Goal: Task Accomplishment & Management: Manage account settings

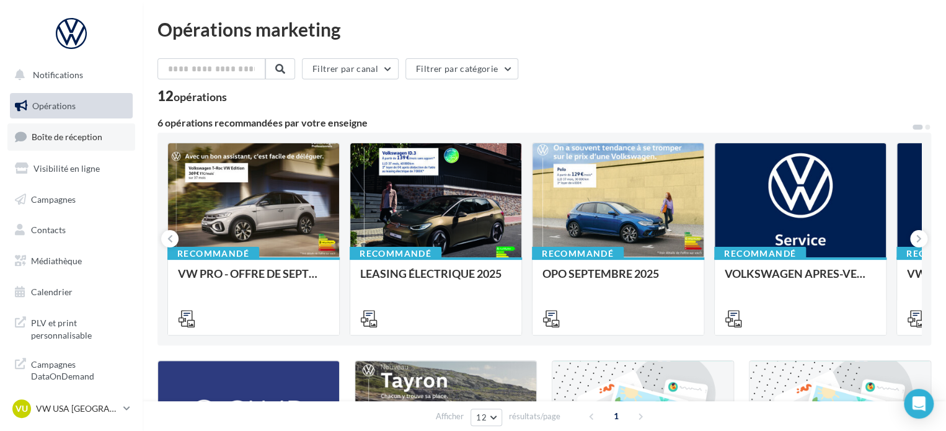
click at [81, 141] on span "Boîte de réception" at bounding box center [67, 136] width 71 height 11
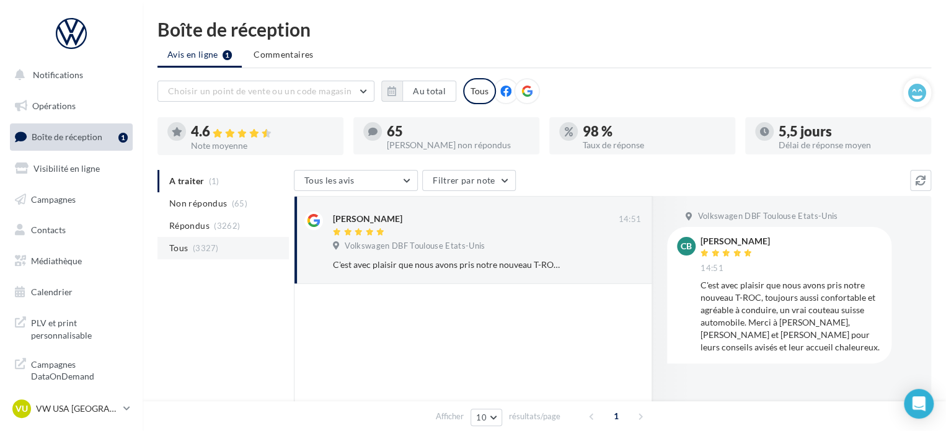
click at [218, 252] on li "Tous (3327)" at bounding box center [223, 248] width 131 height 22
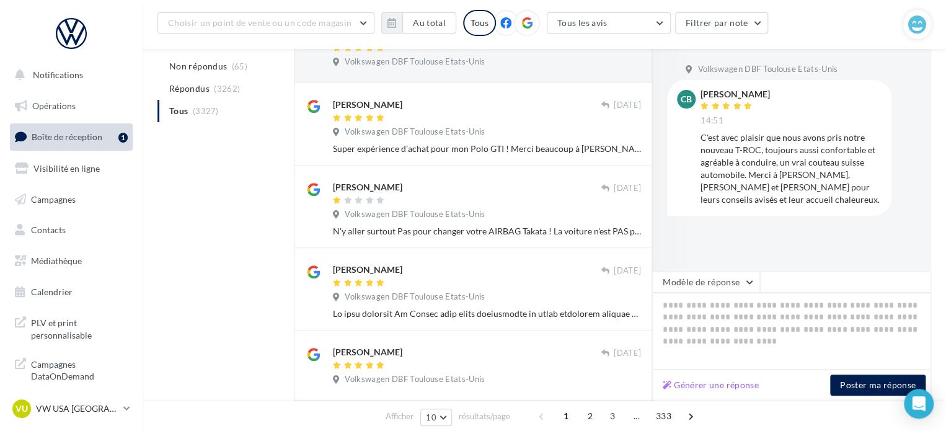
scroll to position [352, 0]
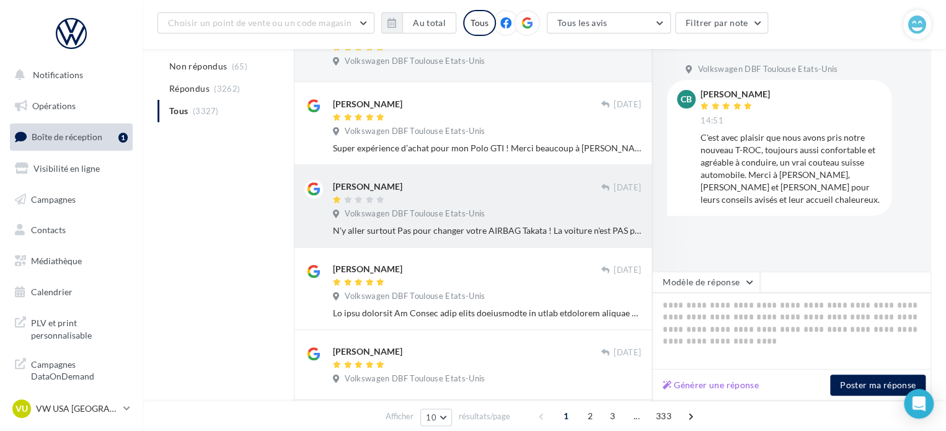
click at [393, 191] on div "[PERSON_NAME]" at bounding box center [367, 186] width 69 height 12
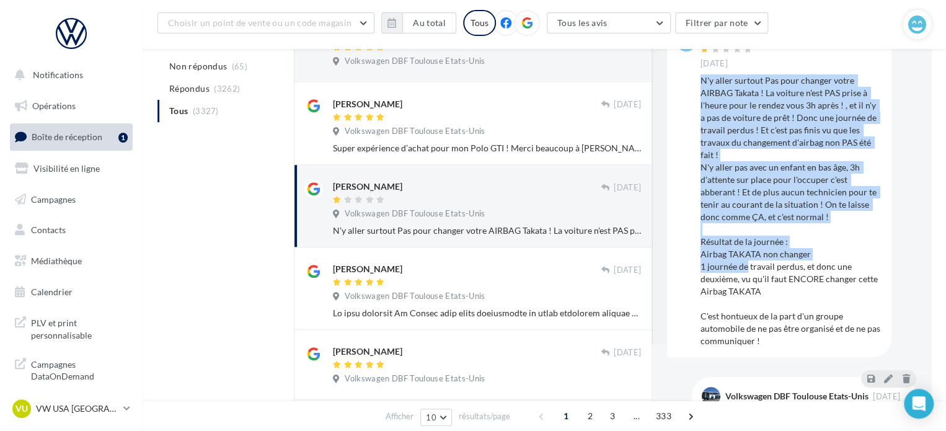
scroll to position [124, 0]
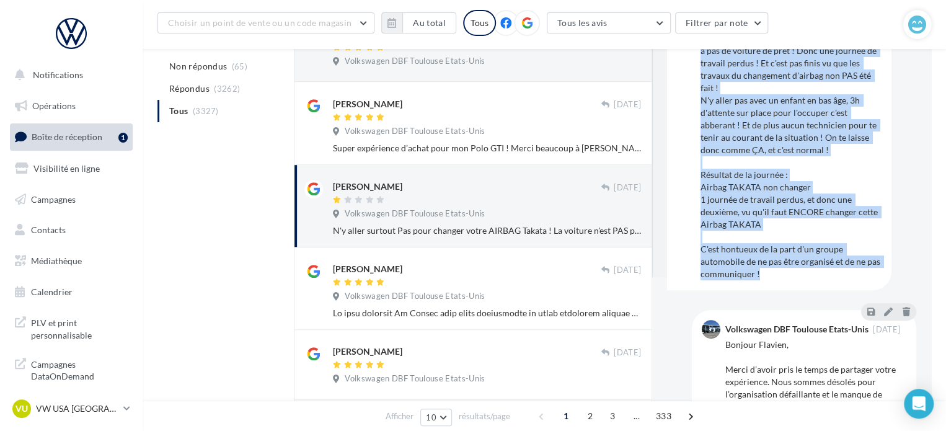
drag, startPoint x: 703, startPoint y: 136, endPoint x: 773, endPoint y: 277, distance: 156.7
click at [773, 277] on div "N'y aller surtout Pas pour changer votre AIRBAG Takata ! La voiture n'est PAS p…" at bounding box center [791, 143] width 181 height 273
copy div "N'y aller surtout Pas pour changer votre AIRBAG Takata ! La voiture n'est PAS p…"
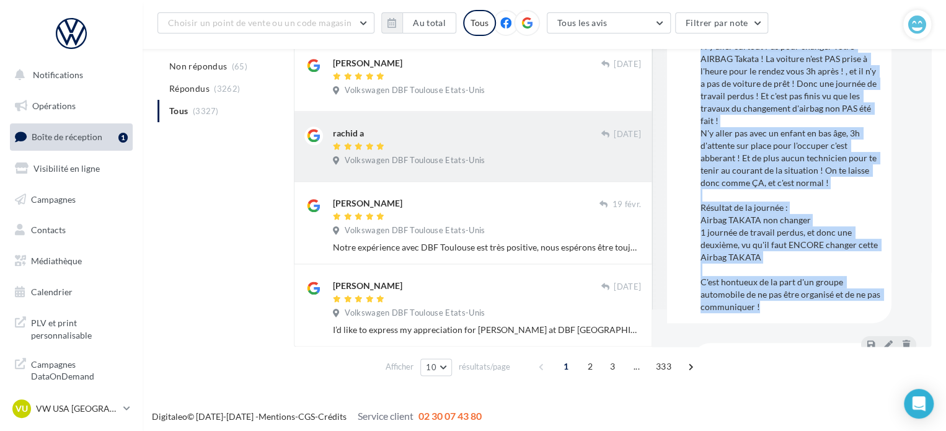
scroll to position [644, 0]
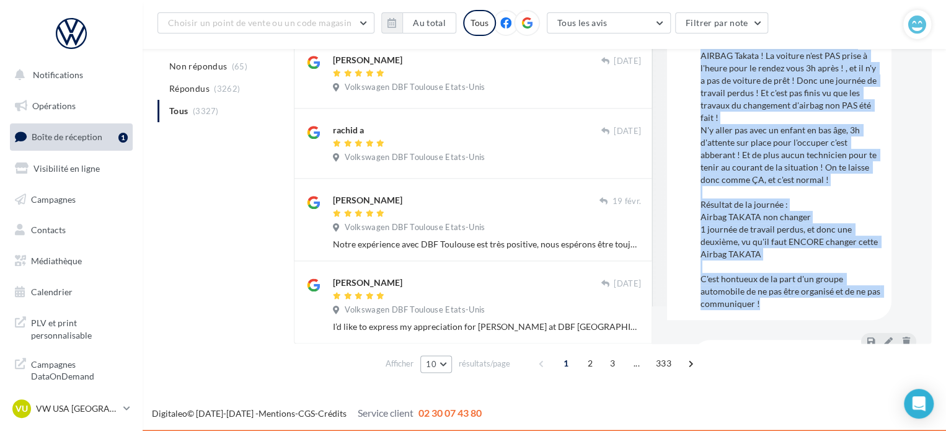
click at [429, 367] on span "10" at bounding box center [431, 364] width 11 height 10
click at [471, 314] on button "25" at bounding box center [463, 320] width 87 height 22
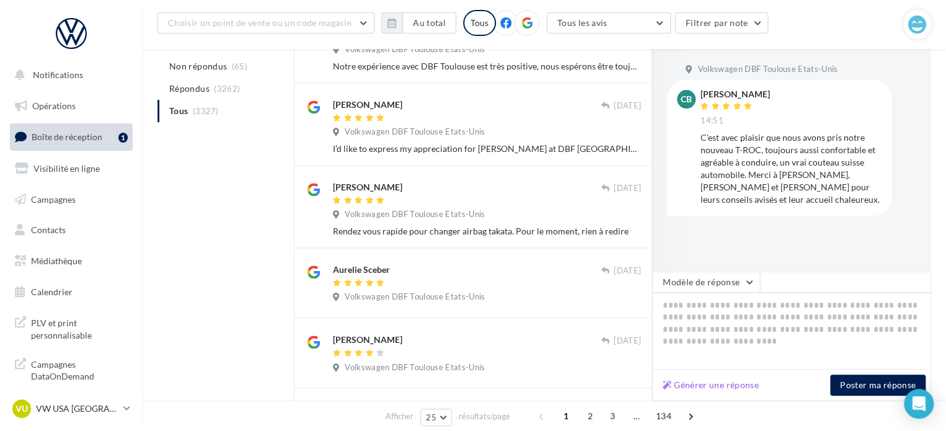
scroll to position [823, 0]
click at [85, 414] on p "VW USA [GEOGRAPHIC_DATA]" at bounding box center [77, 408] width 82 height 12
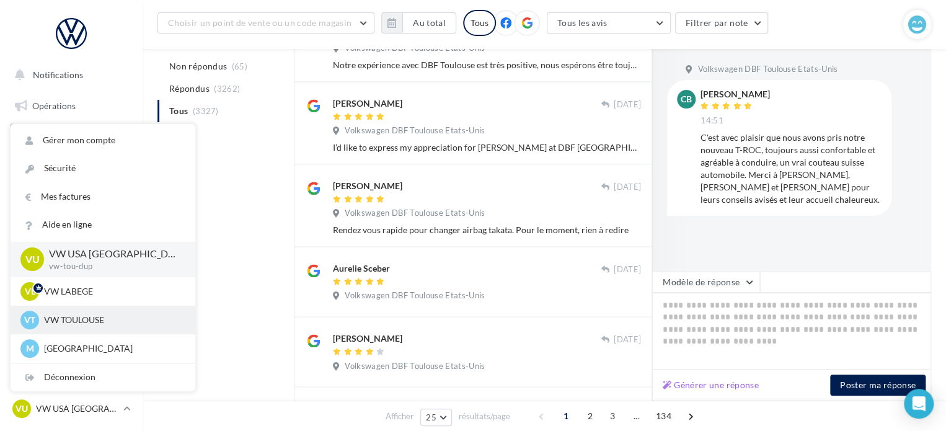
click at [100, 324] on p "VW TOULOUSE" at bounding box center [112, 320] width 136 height 12
